Goal: Transaction & Acquisition: Purchase product/service

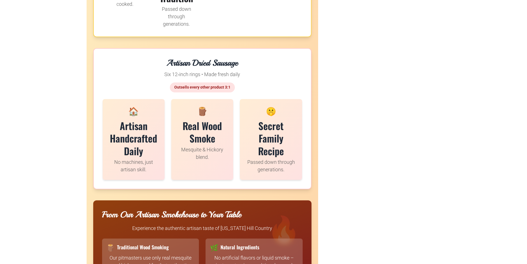
scroll to position [1273, 0]
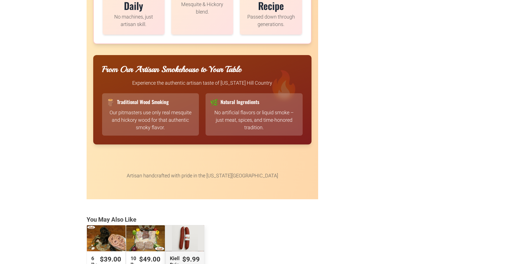
click at [193, 251] on div "Kielbasa Dried Polish Sausage (Small Batch)" at bounding box center [185, 238] width 39 height 26
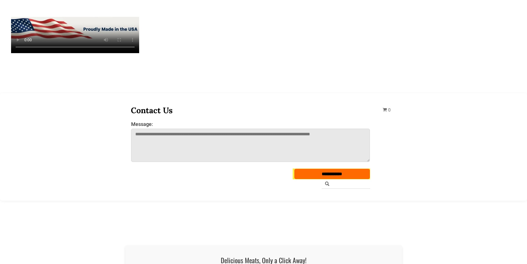
scroll to position [1550, 0]
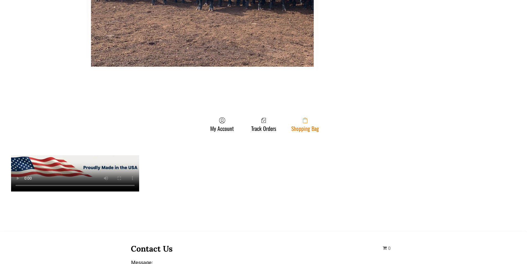
click at [316, 128] on link "Shopping Bag" at bounding box center [305, 124] width 33 height 15
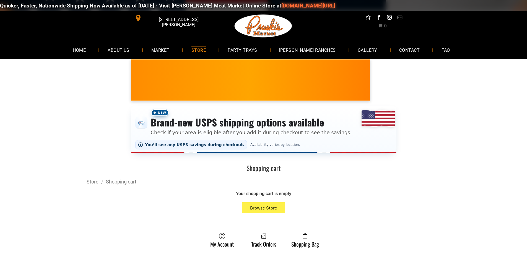
click at [165, 18] on span "[STREET_ADDRESS][PERSON_NAME]" at bounding box center [178, 22] width 71 height 16
